Goal: Information Seeking & Learning: Learn about a topic

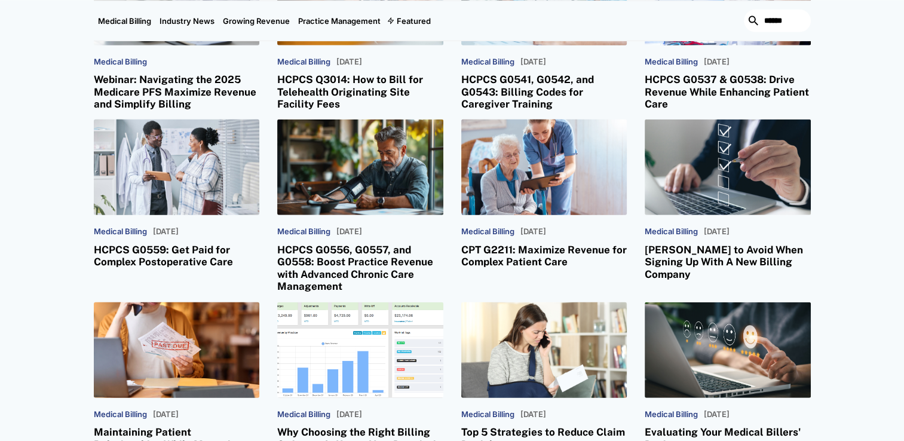
scroll to position [3268, 0]
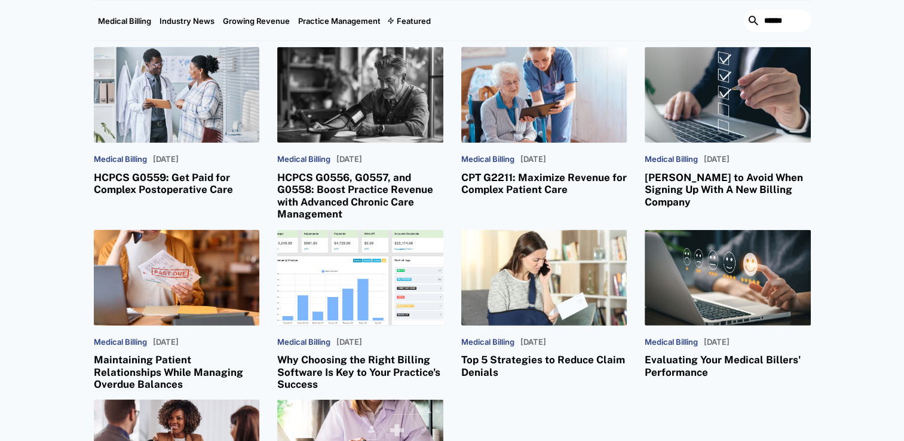
click at [327, 171] on h3 "HCPCS G0556, G0557, and G0558: Boost Practice Revenue with Advanced Chronic Car…" at bounding box center [360, 195] width 166 height 49
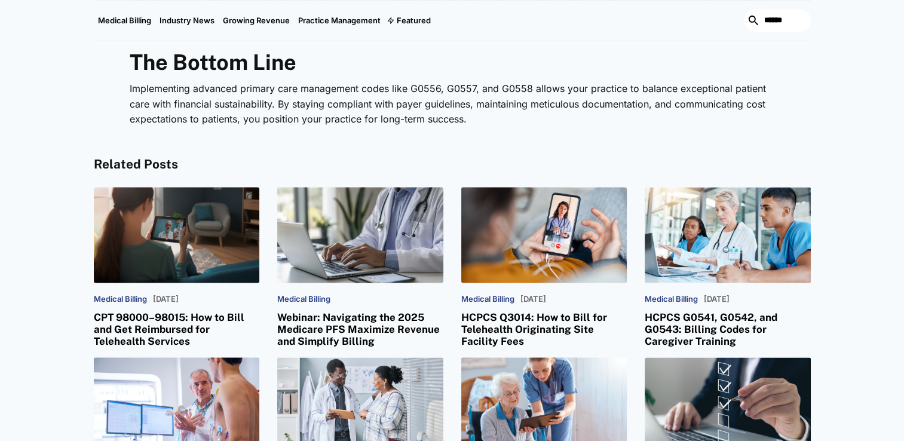
scroll to position [1664, 0]
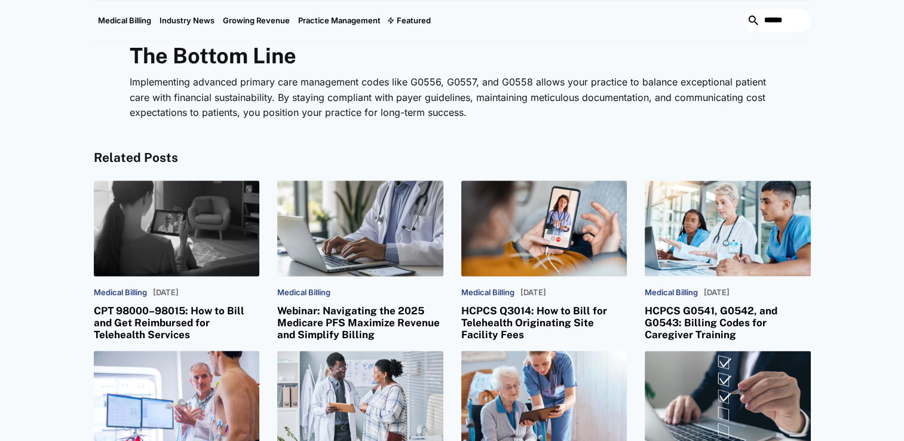
click at [159, 312] on h3 "CPT 98000–98015: How to Bill and Get Reimbursed for Telehealth Services" at bounding box center [177, 323] width 166 height 36
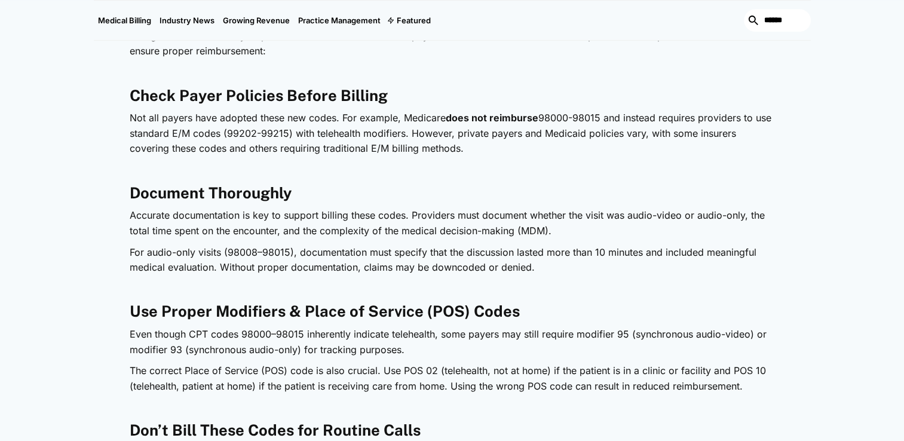
scroll to position [1170, 0]
